Goal: Transaction & Acquisition: Book appointment/travel/reservation

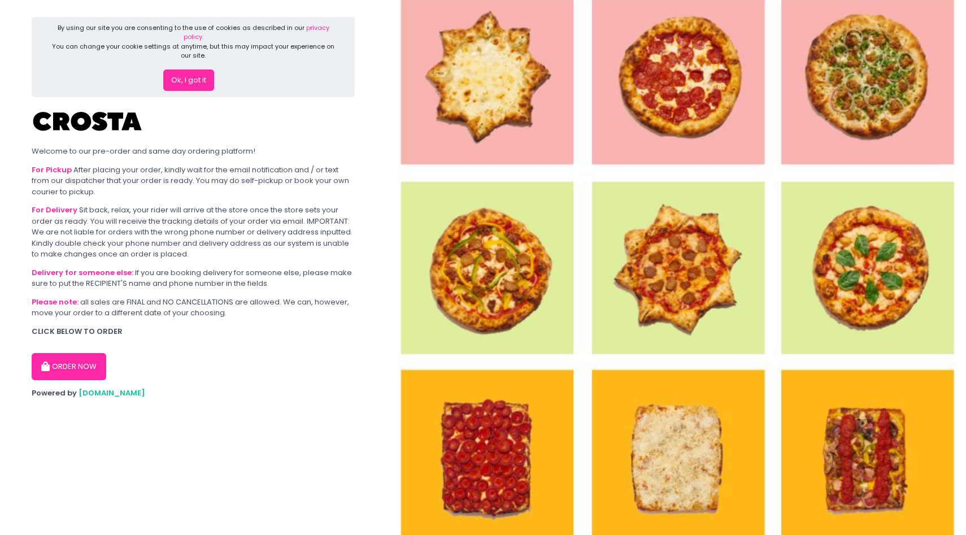
click at [201, 72] on button "Ok, I got it" at bounding box center [188, 80] width 51 height 21
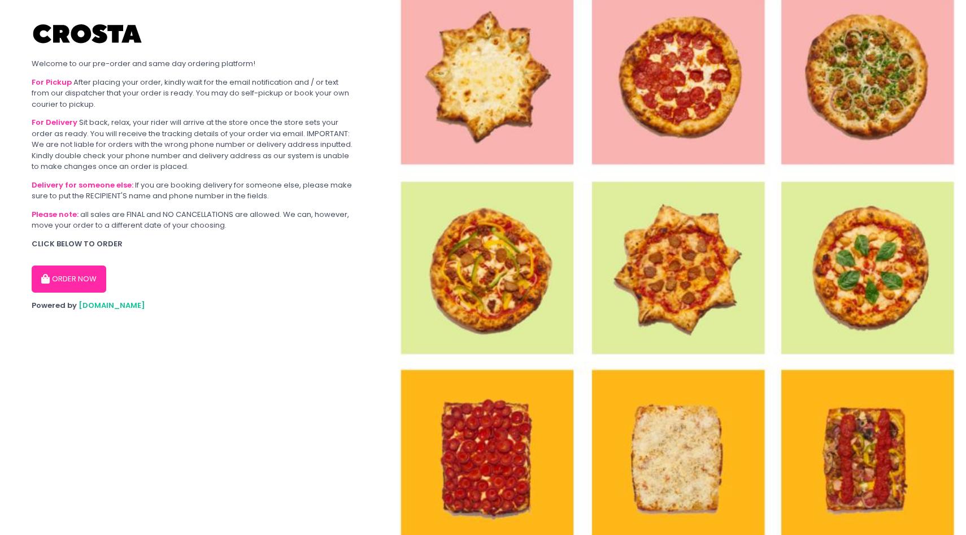
click at [91, 280] on button "ORDER NOW" at bounding box center [69, 279] width 75 height 27
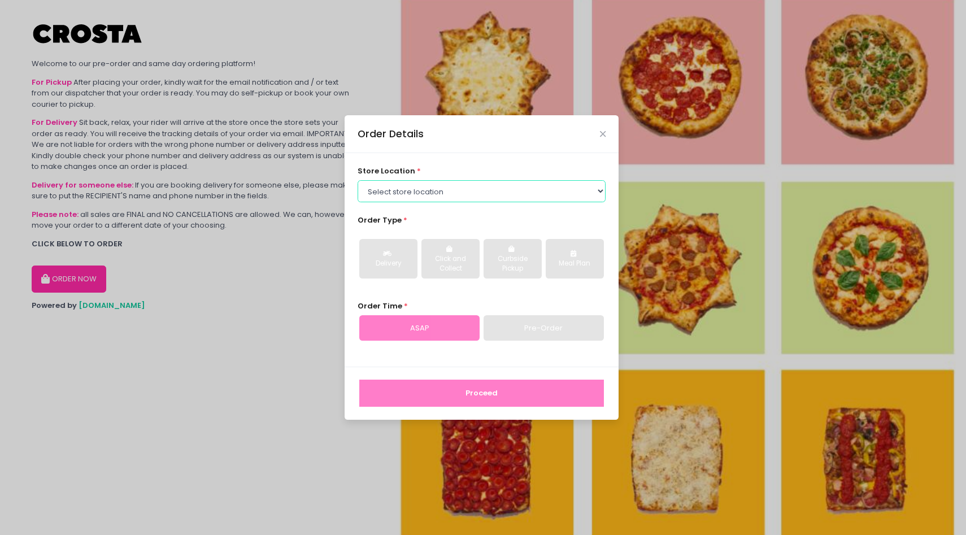
click at [412, 185] on select "Select store location [PERSON_NAME] Pizza - [PERSON_NAME] Pizza - [GEOGRAPHIC_D…" at bounding box center [482, 190] width 249 height 21
select select "5fabb2e53664a8677beaeb89"
click at [358, 180] on select "Select store location [PERSON_NAME] Pizza - [PERSON_NAME] Pizza - [GEOGRAPHIC_D…" at bounding box center [482, 190] width 249 height 21
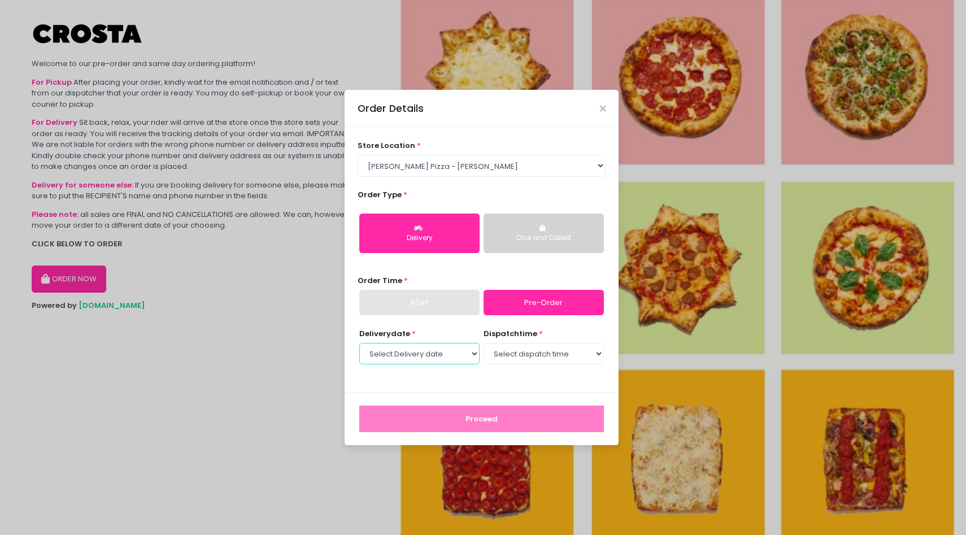
click at [426, 348] on select "Select Delivery date [DATE] [DATE] [DATE] [DATE] [DATE] [DATE]" at bounding box center [419, 353] width 120 height 21
click at [359, 343] on select "Select Delivery date [DATE] [DATE] [DATE] [DATE] [DATE] [DATE]" at bounding box center [419, 353] width 120 height 21
click at [448, 356] on select "Select Delivery date [DATE] [DATE] [DATE] [DATE] [DATE] [DATE]" at bounding box center [419, 353] width 120 height 21
select select "[DATE]"
click at [359, 343] on select "Select Delivery date [DATE] [DATE] [DATE] [DATE] [DATE] [DATE]" at bounding box center [419, 353] width 120 height 21
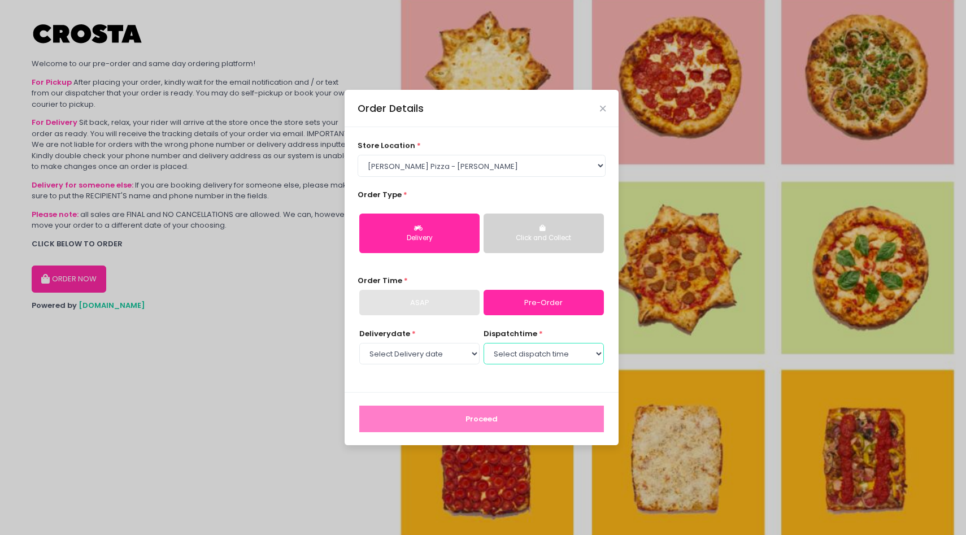
click at [524, 348] on select "Select dispatch time 12:00 PM - 12:30 PM 12:30 PM - 01:00 PM 01:00 PM - 01:30 P…" at bounding box center [544, 353] width 120 height 21
select select "12:00"
click at [484, 343] on select "Select dispatch time 12:00 PM - 12:30 PM 12:30 PM - 01:00 PM 01:00 PM - 01:30 P…" at bounding box center [544, 353] width 120 height 21
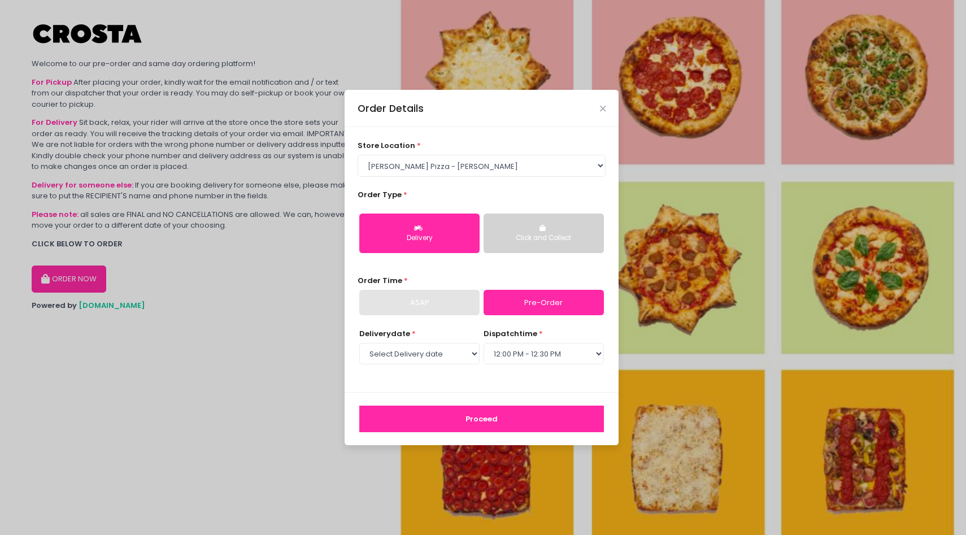
click at [522, 435] on div "Proceed" at bounding box center [482, 418] width 274 height 53
click at [522, 433] on div "Proceed" at bounding box center [482, 418] width 274 height 53
click at [516, 423] on button "Proceed" at bounding box center [481, 419] width 245 height 27
